Goal: Communication & Community: Answer question/provide support

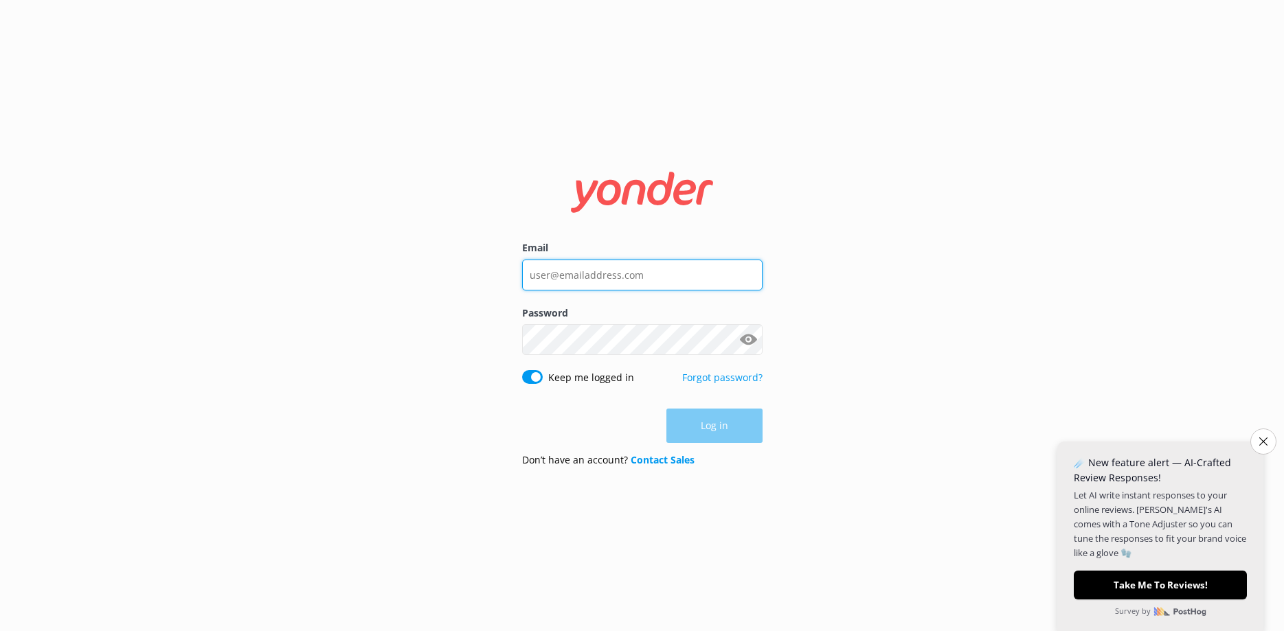
click at [624, 265] on input "Email" at bounding box center [642, 275] width 240 height 31
type input "[PERSON_NAME][EMAIL_ADDRESS][DOMAIN_NAME]"
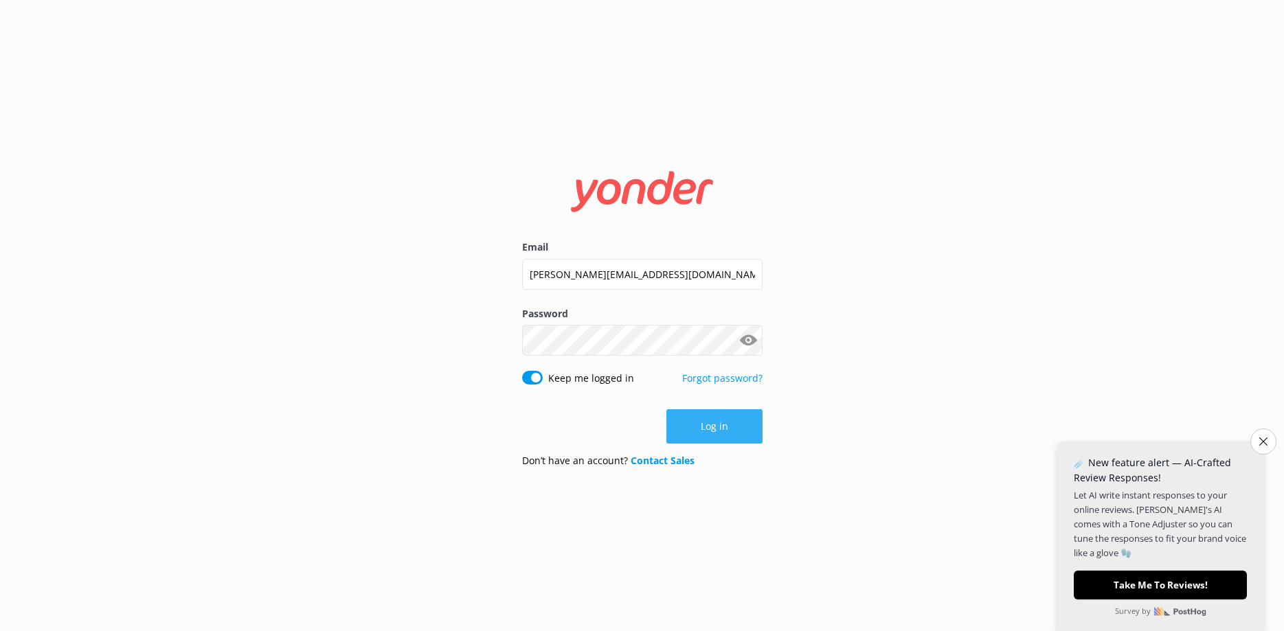
click at [721, 435] on button "Log in" at bounding box center [714, 426] width 96 height 34
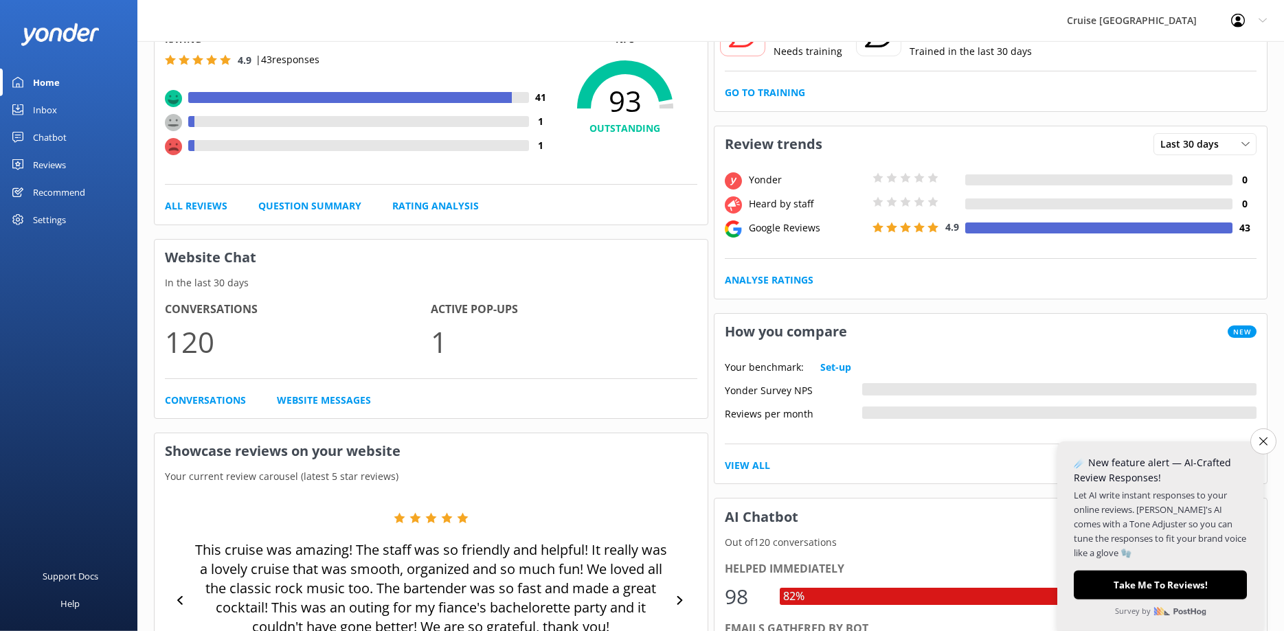
scroll to position [210, 0]
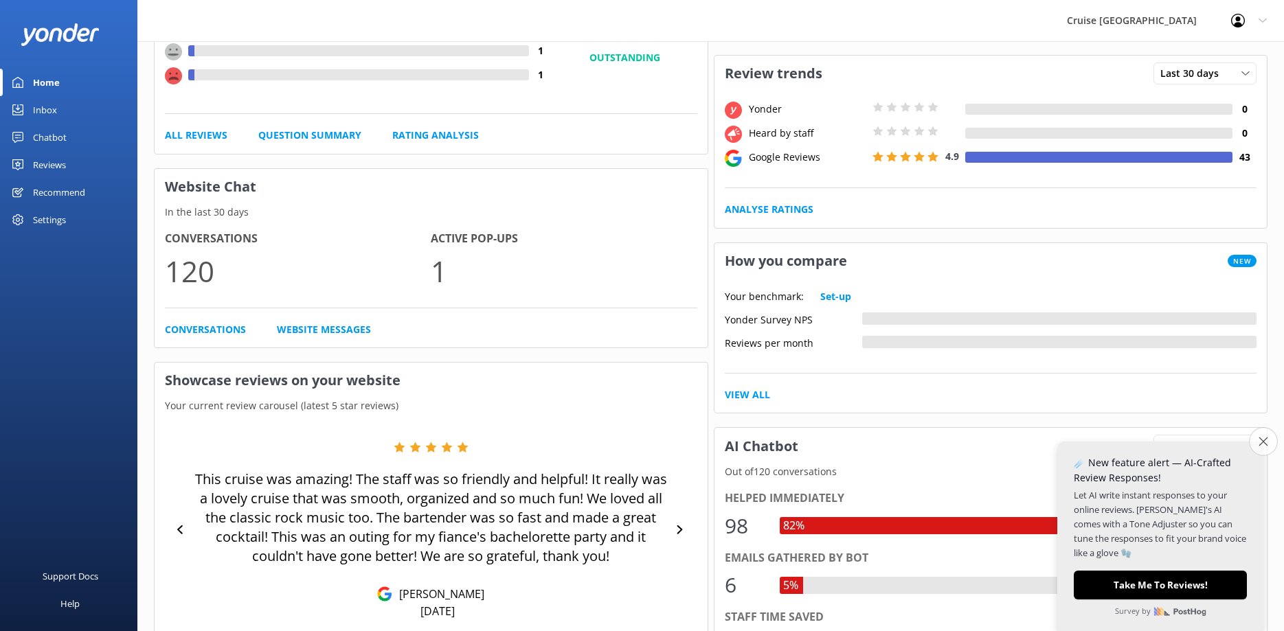
click at [1266, 442] on icon "Close survey" at bounding box center [1262, 441] width 9 height 9
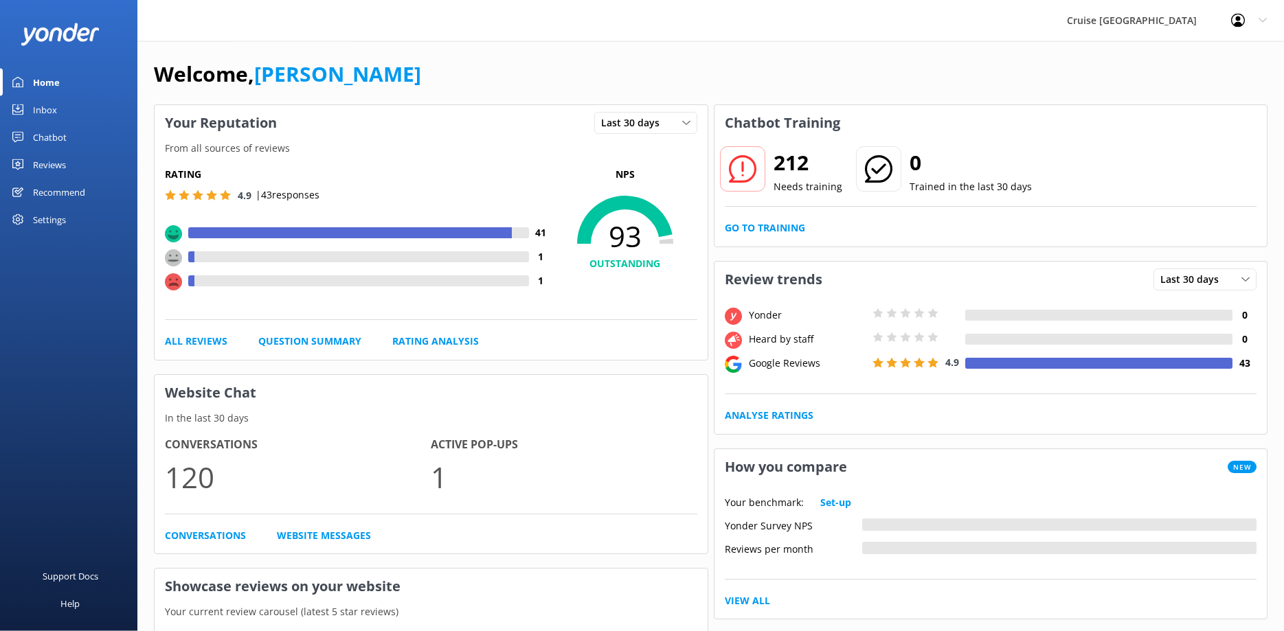
scroll to position [0, 0]
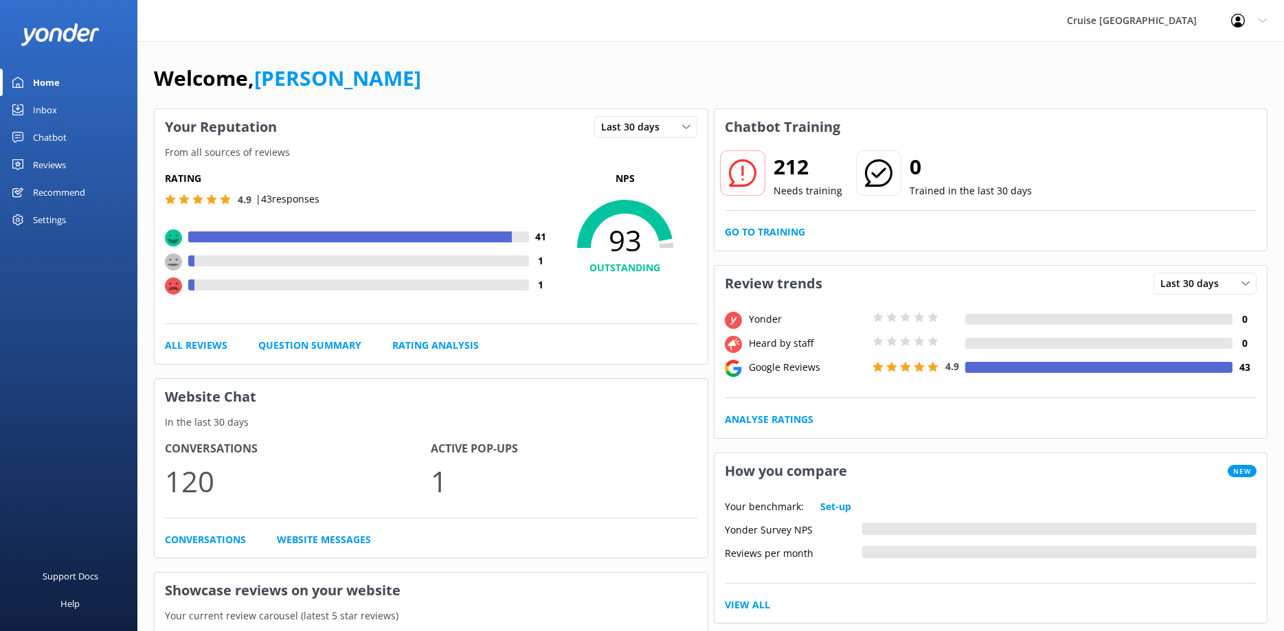
click at [42, 115] on div "Inbox" at bounding box center [45, 109] width 24 height 27
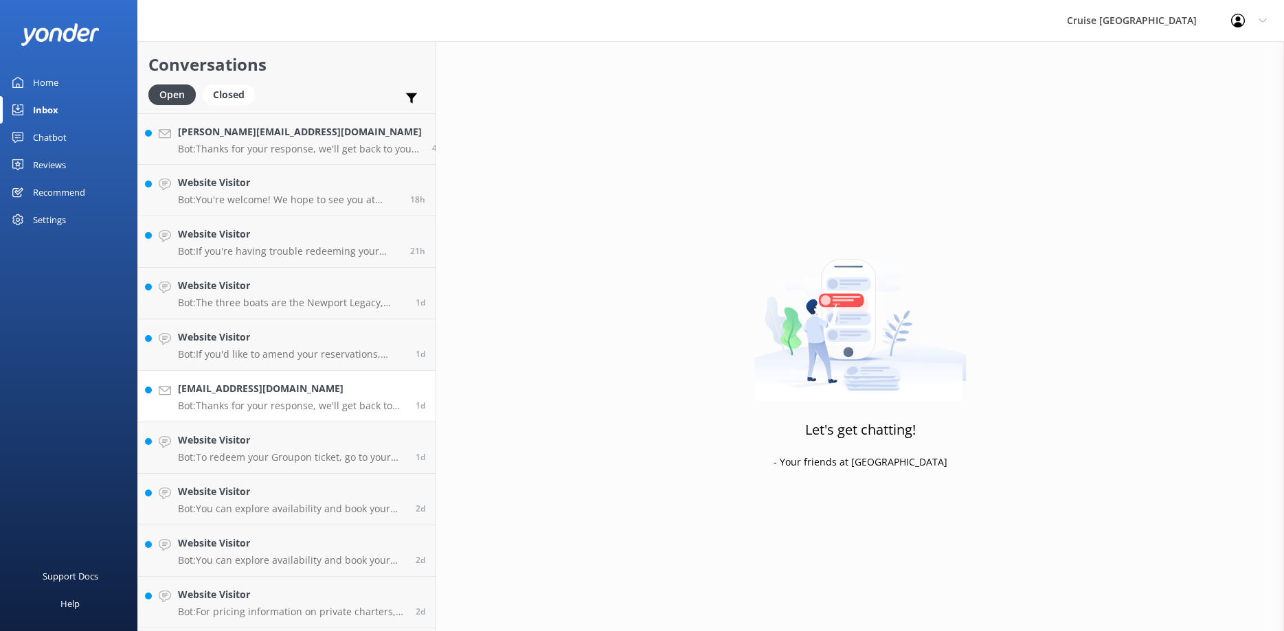
click at [282, 409] on p "Bot: Thanks for your response, we'll get back to you as soon as we can during o…" at bounding box center [291, 406] width 227 height 12
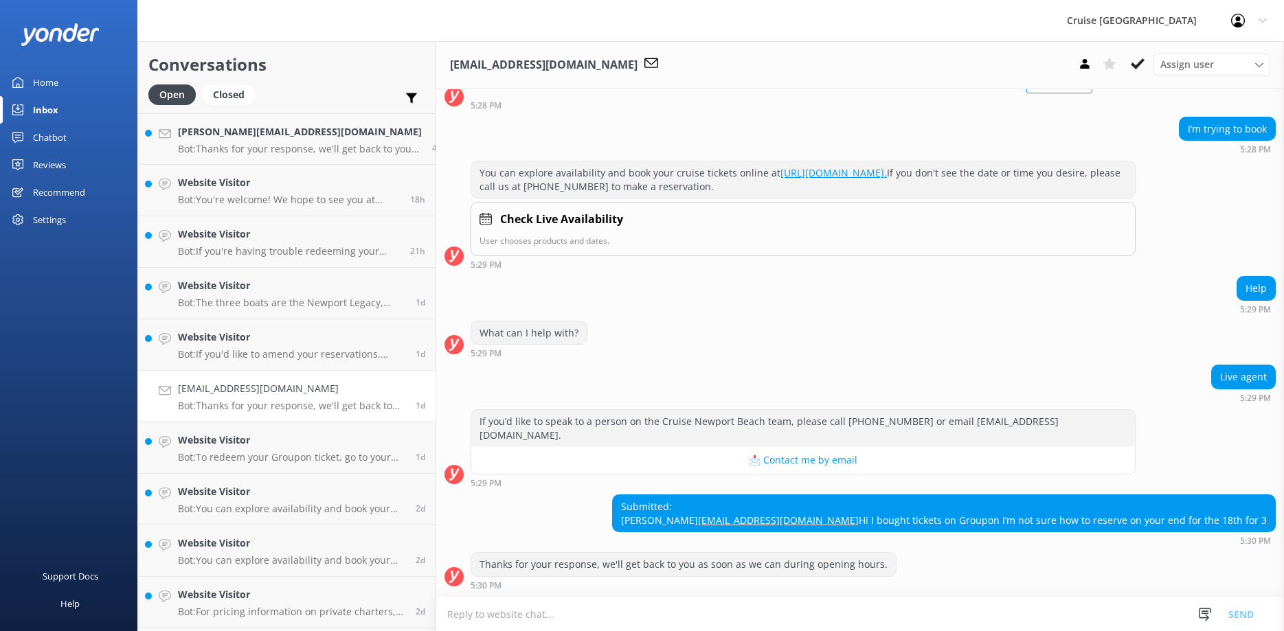
scroll to position [110, 0]
click at [514, 614] on textarea at bounding box center [859, 614] width 847 height 34
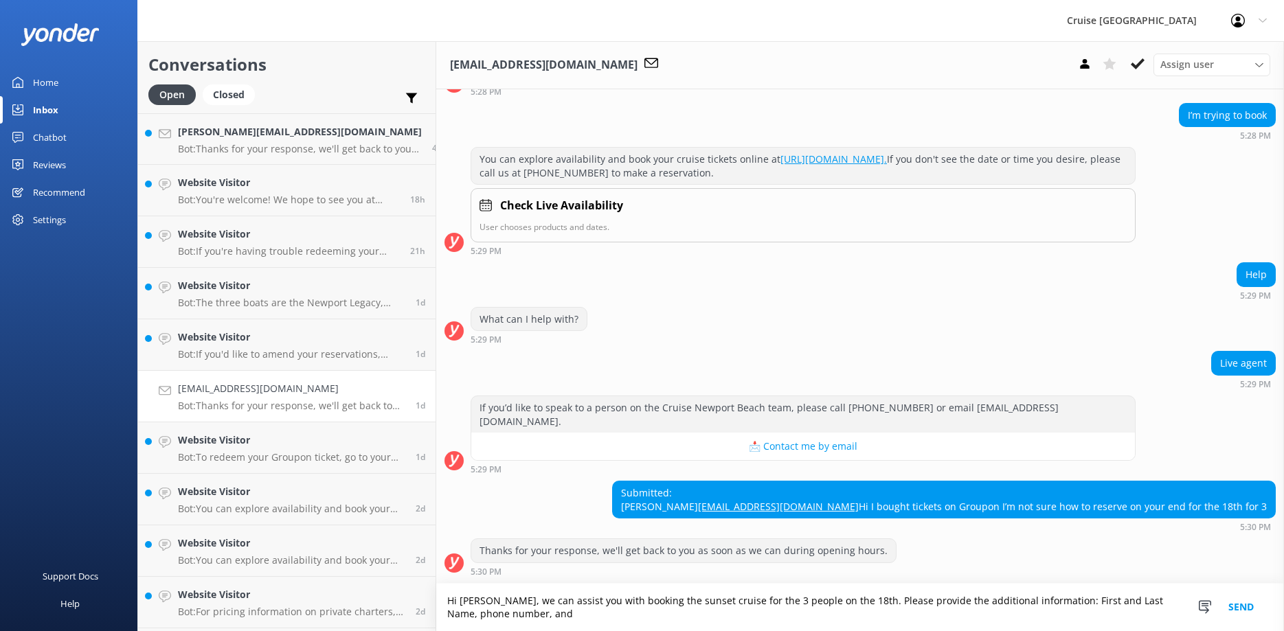
scroll to position [124, 0]
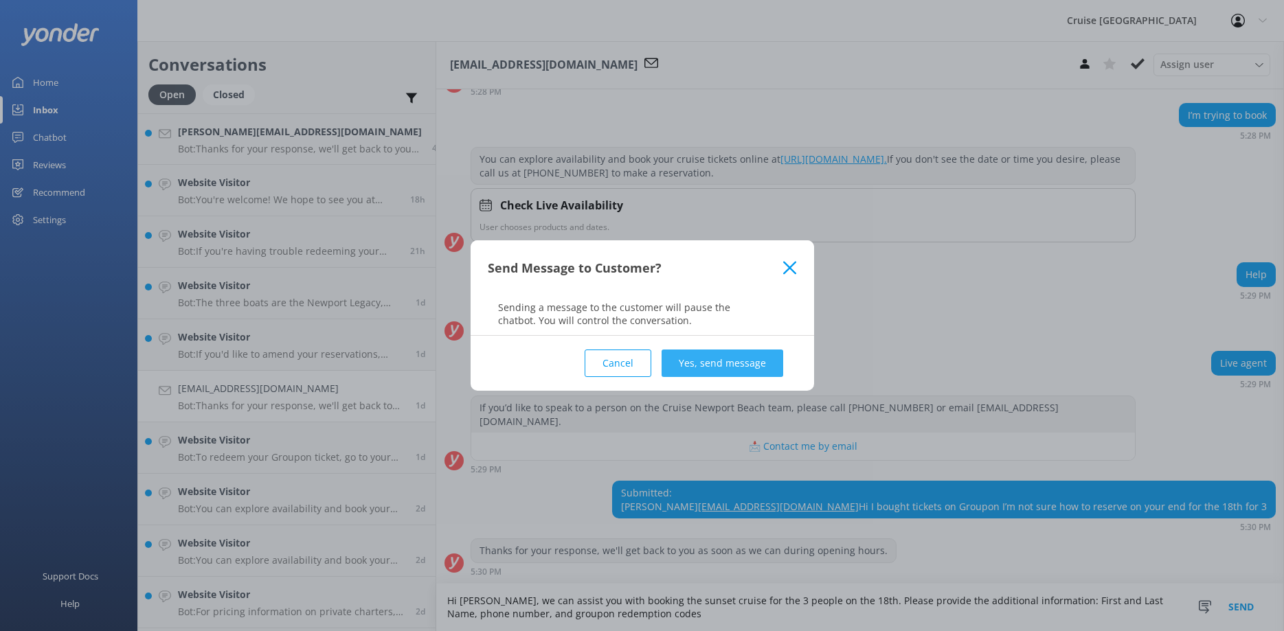
type textarea "Hi [PERSON_NAME], we can assist you with booking the sunset cruise for the 3 pe…"
click at [738, 369] on button "Yes, send message" at bounding box center [722, 363] width 122 height 27
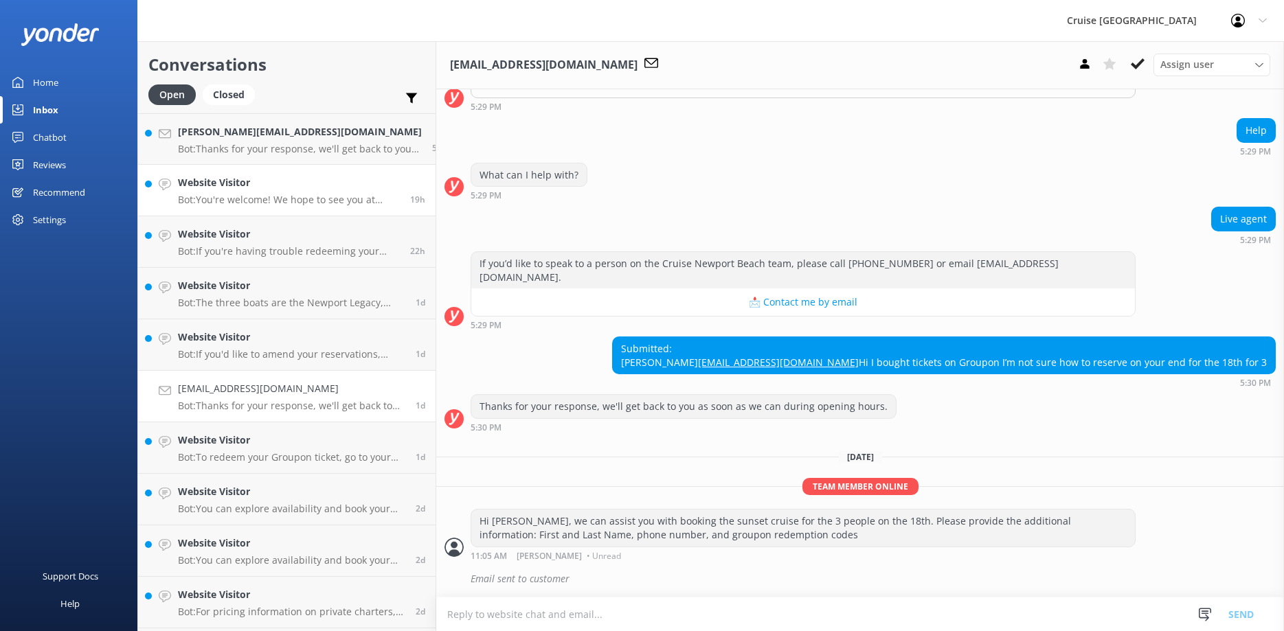
scroll to position [0, 0]
